Goal: Task Accomplishment & Management: Use online tool/utility

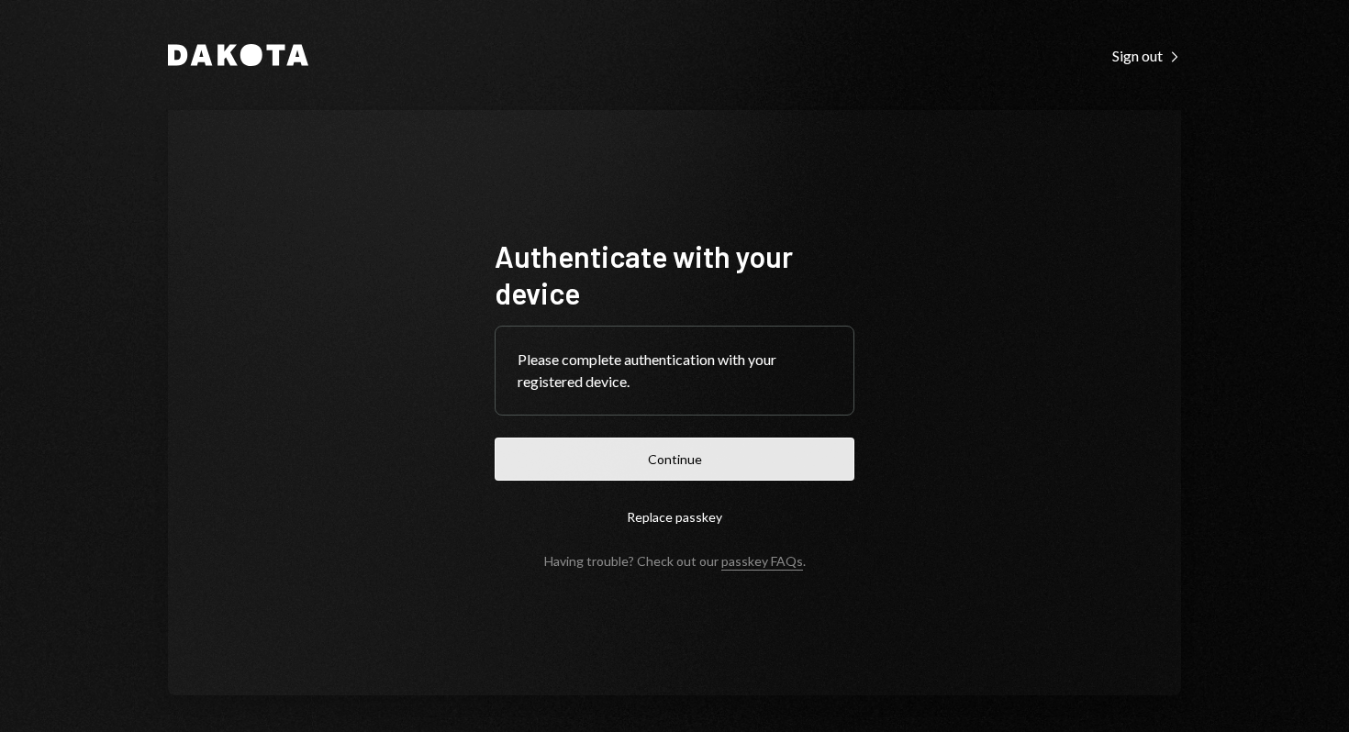
click at [725, 455] on button "Continue" at bounding box center [675, 459] width 360 height 43
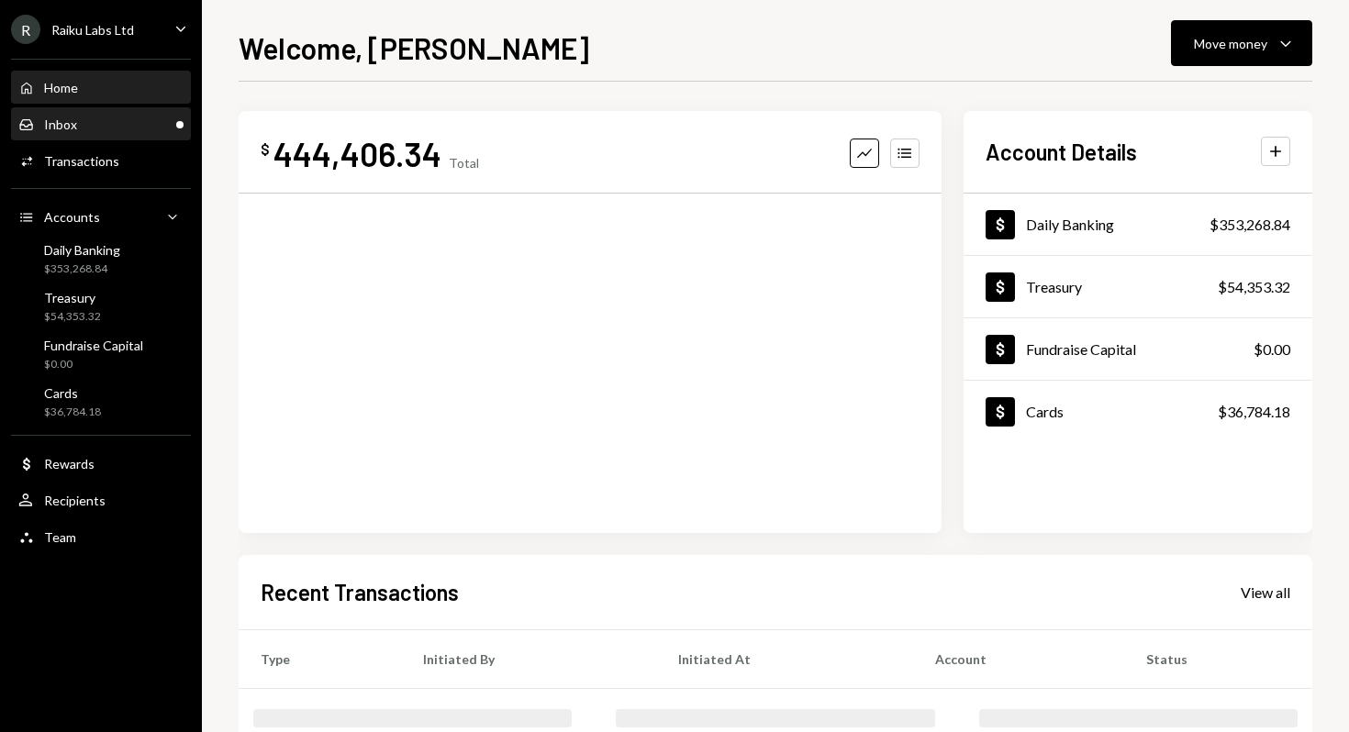
click at [44, 126] on div "Inbox" at bounding box center [60, 125] width 33 height 16
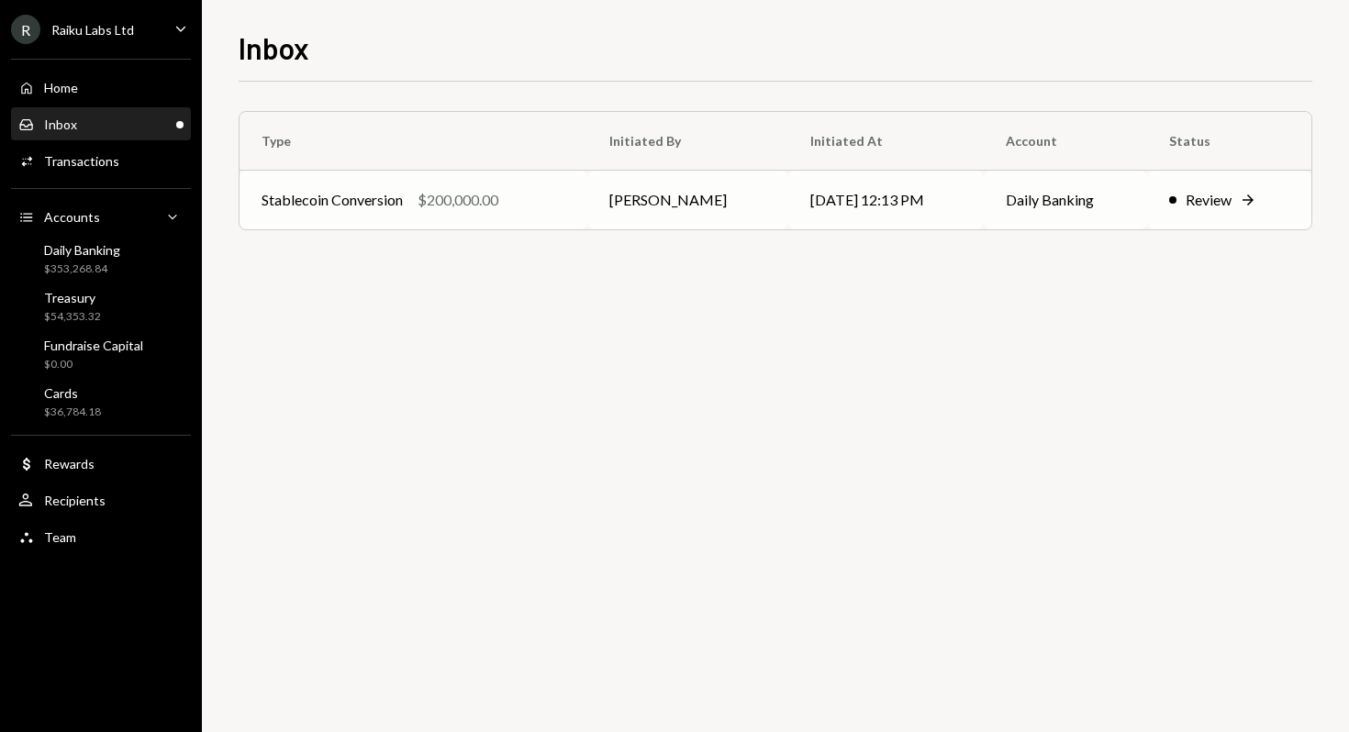
click at [1213, 195] on div "Review" at bounding box center [1209, 200] width 46 height 22
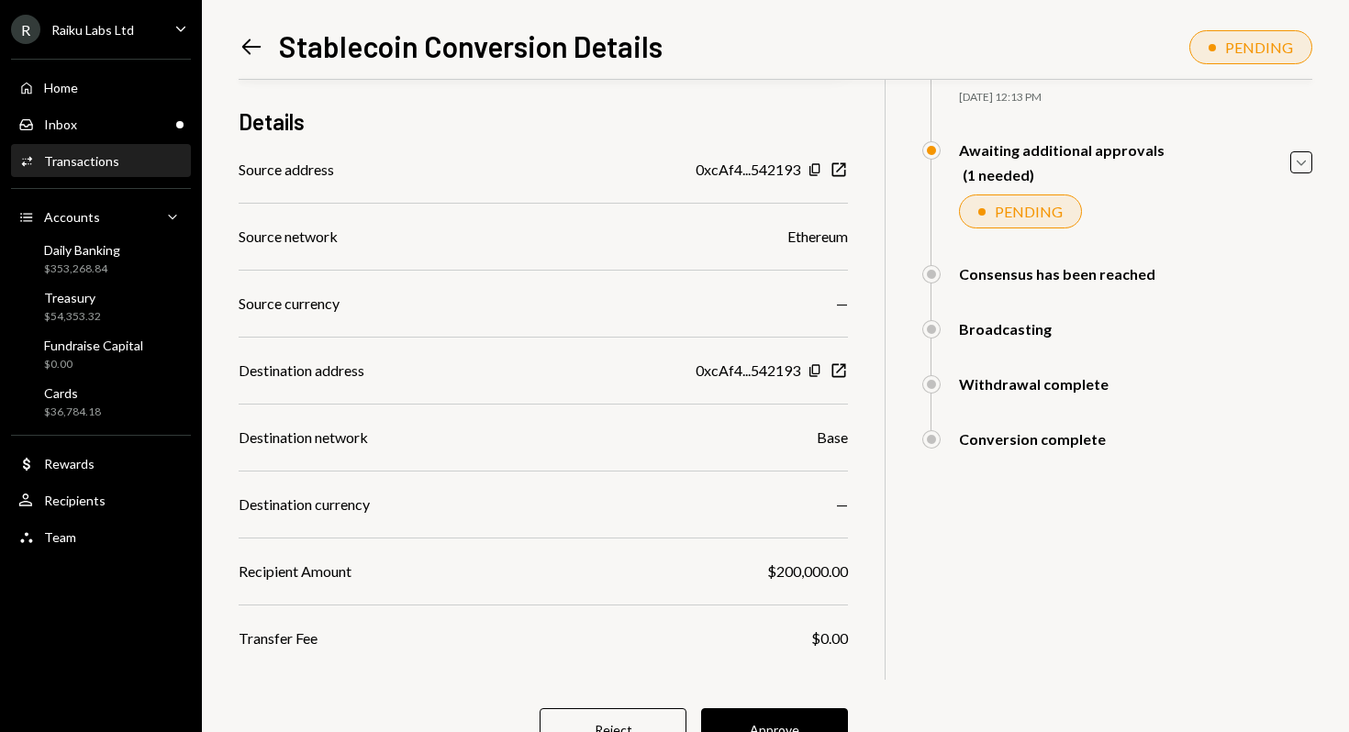
scroll to position [210, 0]
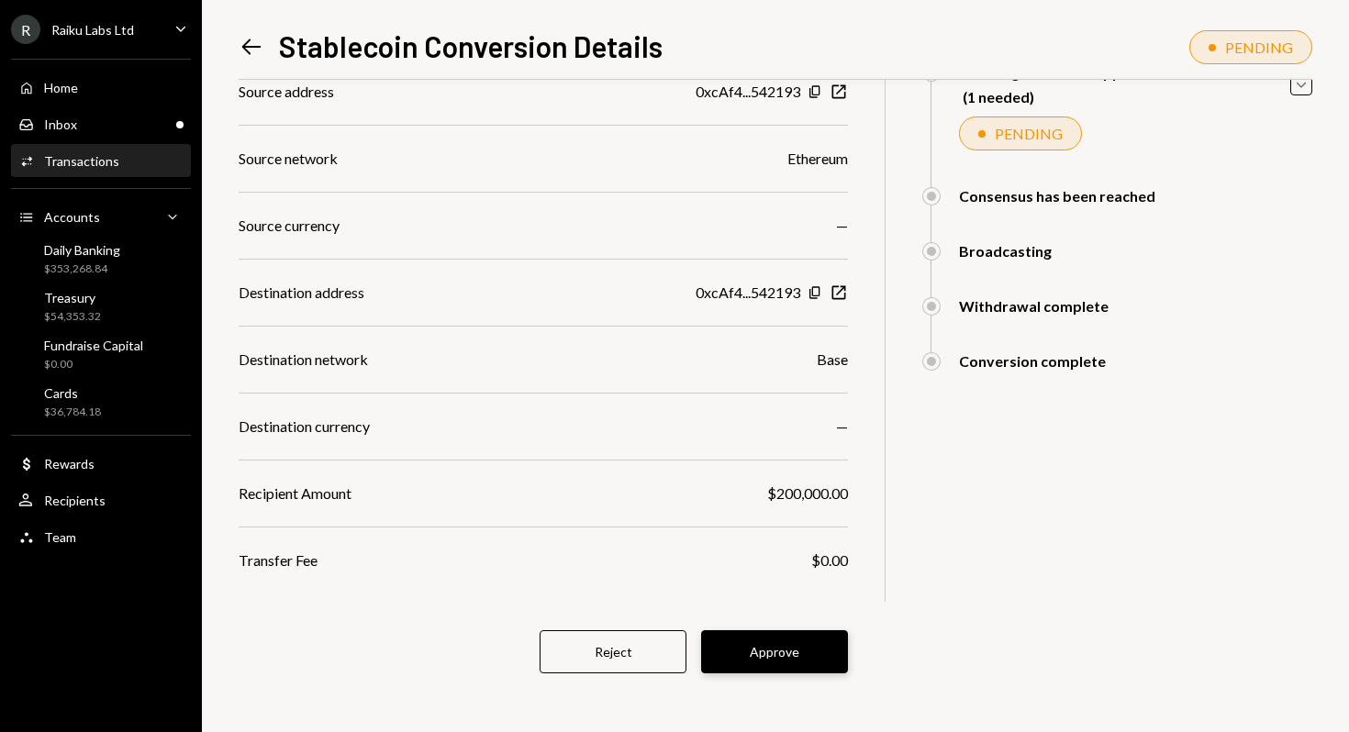
click at [758, 653] on button "Approve" at bounding box center [774, 651] width 147 height 43
